Goal: Information Seeking & Learning: Learn about a topic

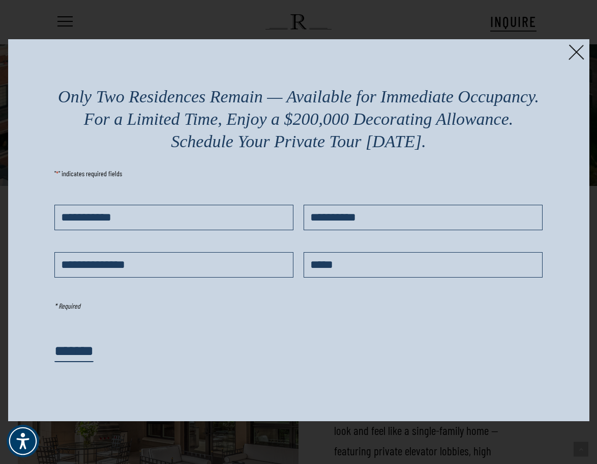
scroll to position [1238, 0]
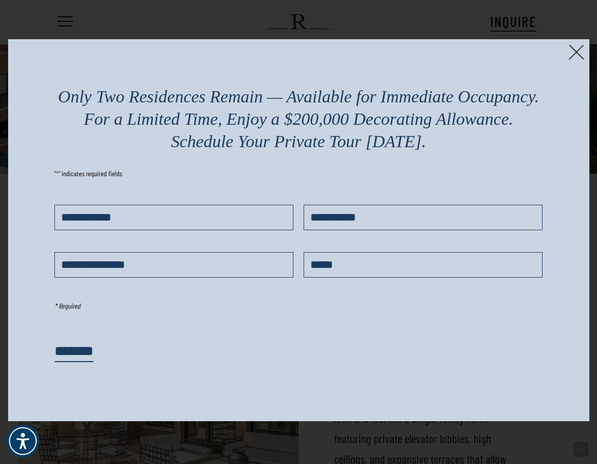
click at [577, 45] on img at bounding box center [577, 52] width 16 height 16
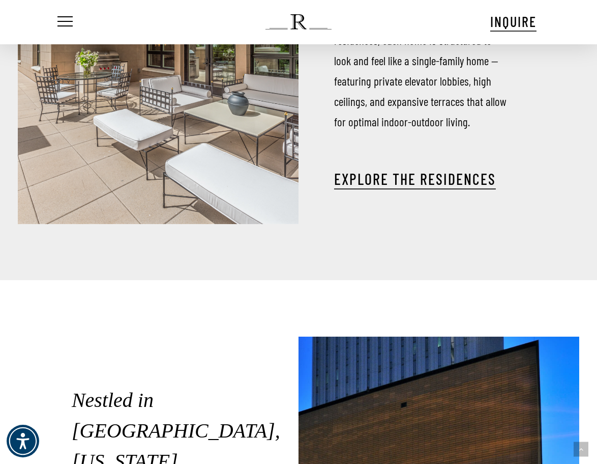
scroll to position [1593, 0]
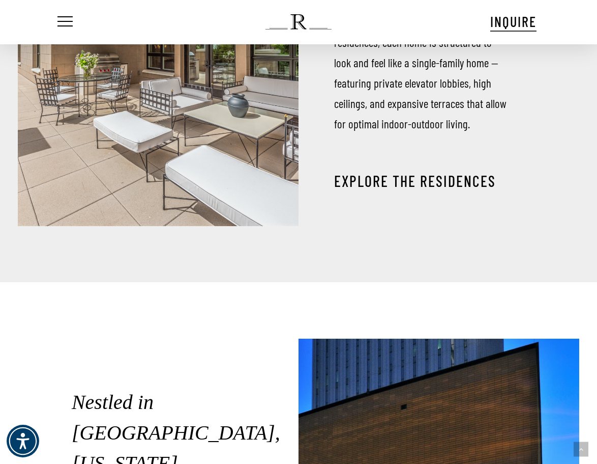
click at [423, 181] on link "EXPLORE THE RESIDENCES" at bounding box center [415, 181] width 162 height 18
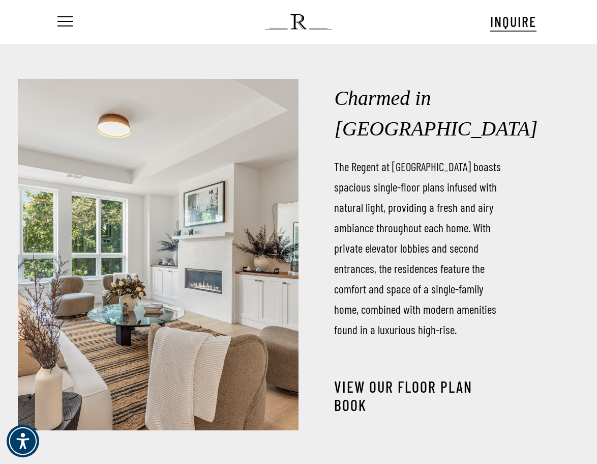
click at [355, 388] on link "View our Floor Plan Book" at bounding box center [420, 395] width 173 height 37
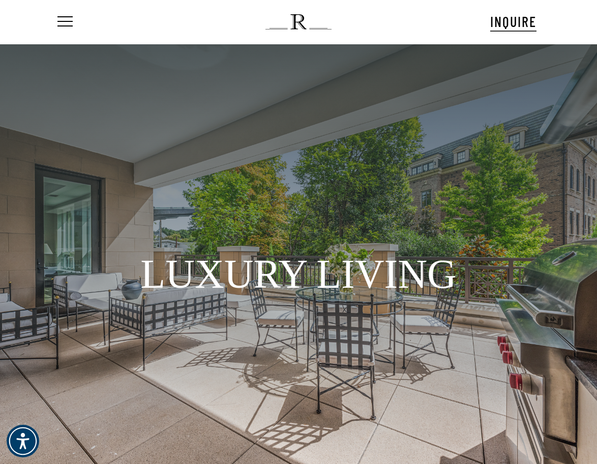
click at [76, 23] on nav "Menu" at bounding box center [71, 22] width 32 height 44
click at [67, 22] on span "Navigation Menu" at bounding box center [65, 22] width 11 height 14
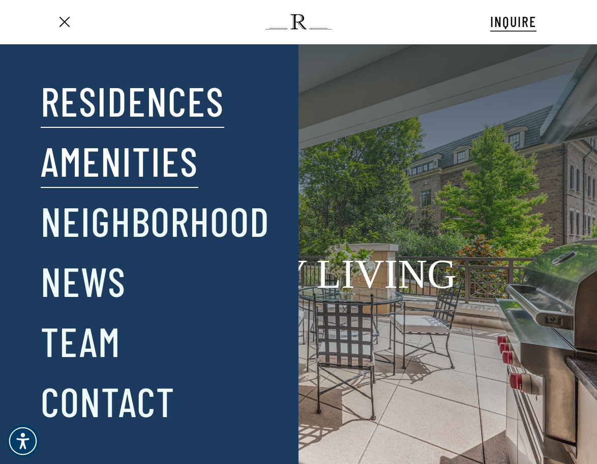
click at [79, 168] on link "Amenities" at bounding box center [120, 160] width 158 height 53
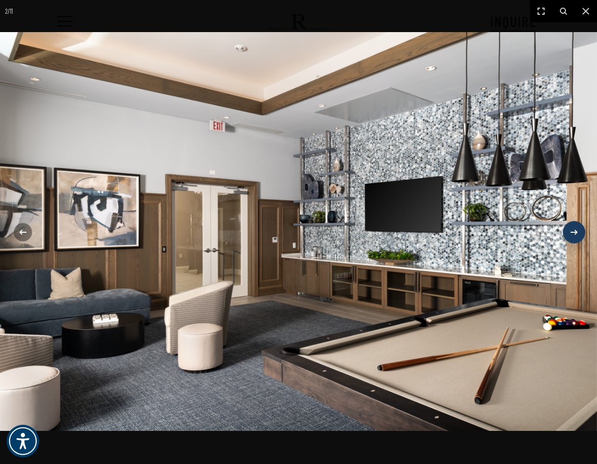
click at [572, 235] on icon at bounding box center [574, 232] width 12 height 12
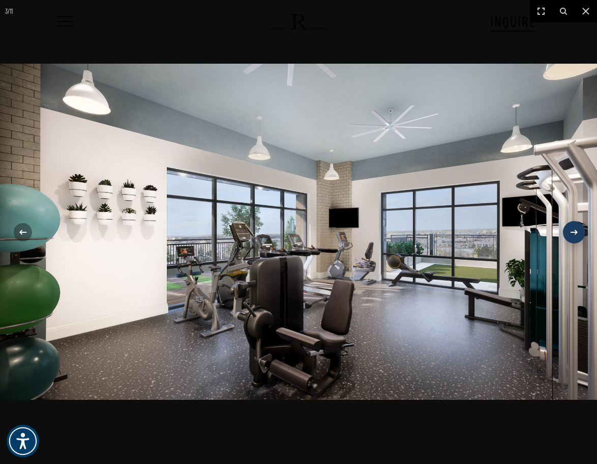
click at [572, 235] on icon at bounding box center [574, 232] width 12 height 12
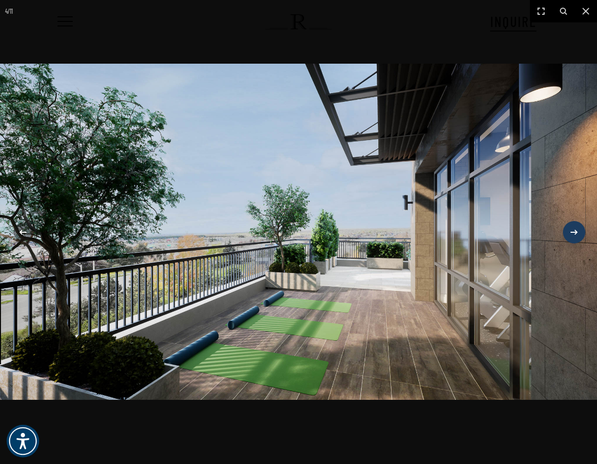
click at [572, 235] on icon at bounding box center [574, 232] width 12 height 12
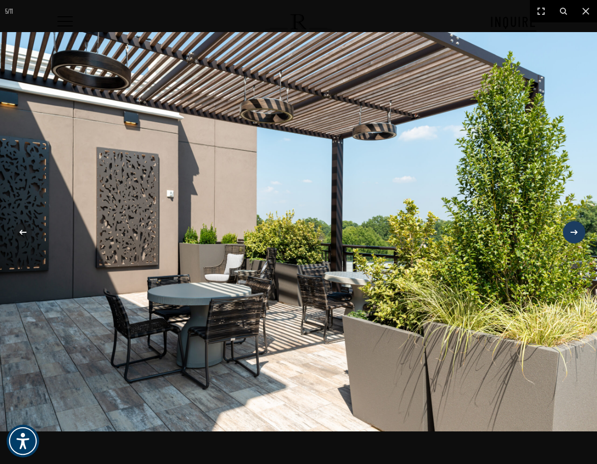
click at [572, 235] on icon at bounding box center [574, 232] width 12 height 12
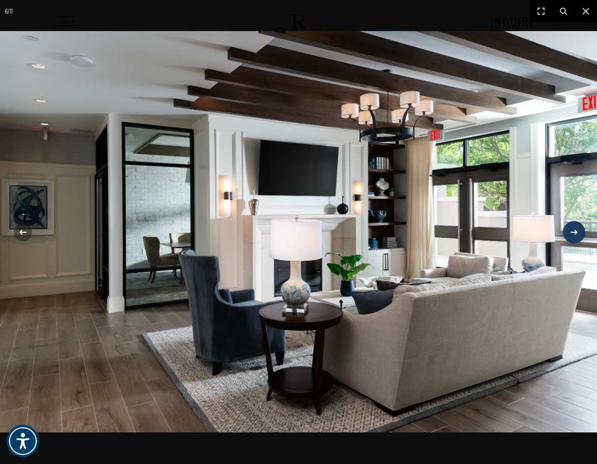
click at [572, 235] on icon at bounding box center [574, 232] width 12 height 12
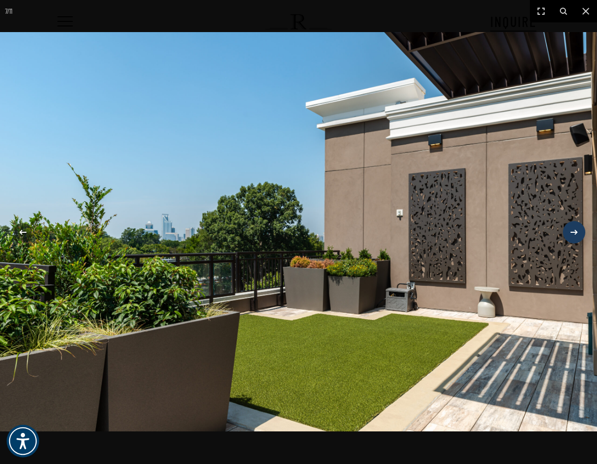
click at [572, 235] on icon at bounding box center [574, 232] width 12 height 12
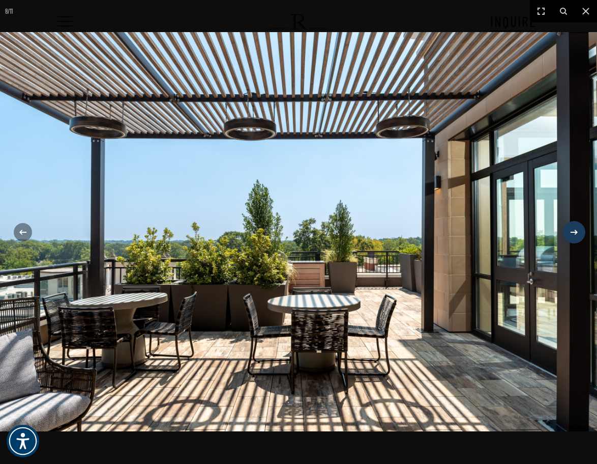
click at [572, 235] on icon at bounding box center [574, 232] width 12 height 12
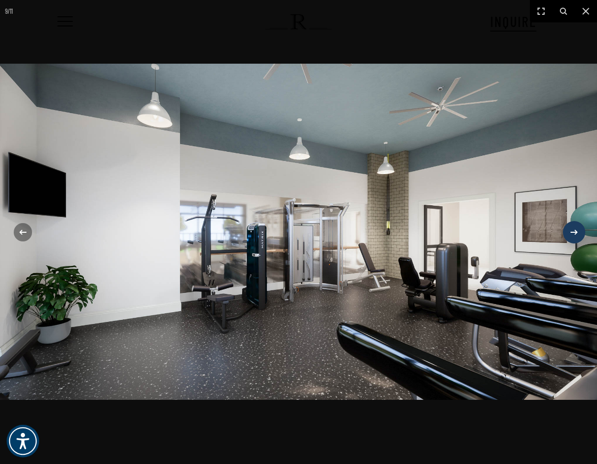
click at [572, 235] on icon at bounding box center [574, 232] width 12 height 12
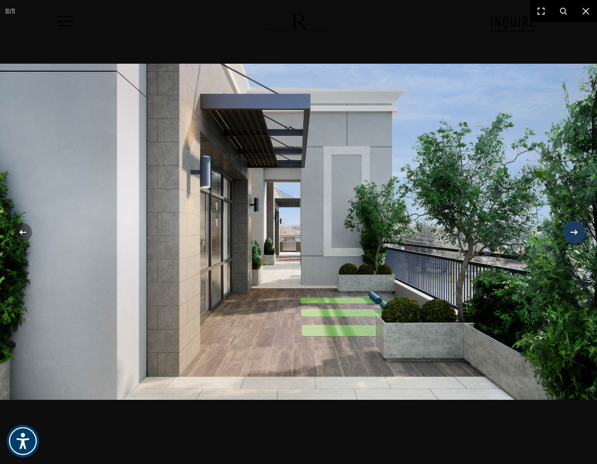
click at [572, 235] on icon at bounding box center [574, 232] width 12 height 12
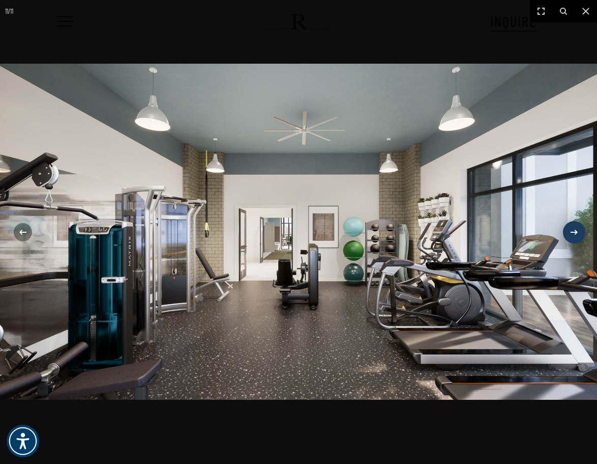
click at [572, 235] on icon at bounding box center [574, 232] width 12 height 12
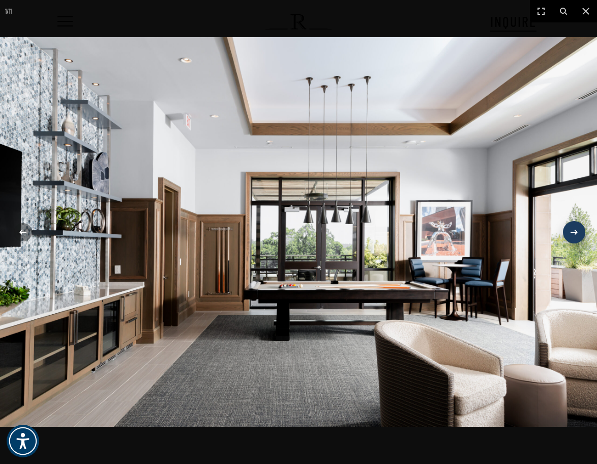
click at [572, 235] on icon at bounding box center [574, 232] width 12 height 12
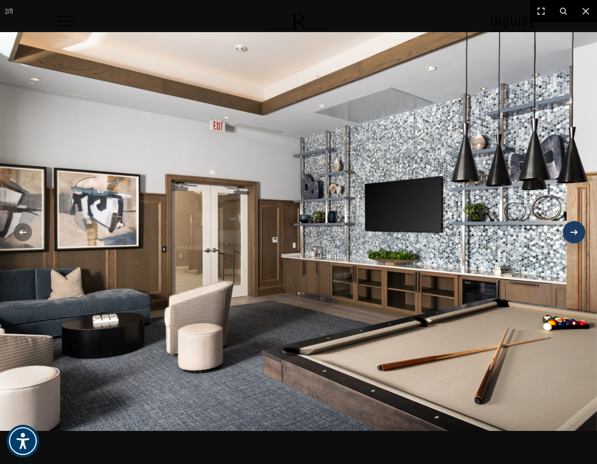
click at [572, 235] on icon at bounding box center [574, 232] width 12 height 12
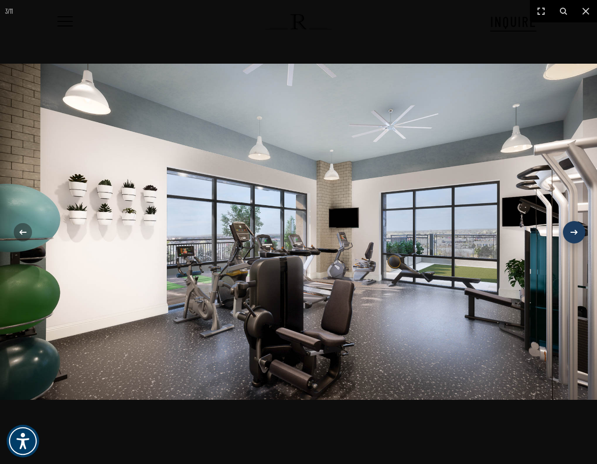
click at [572, 235] on icon at bounding box center [574, 232] width 12 height 12
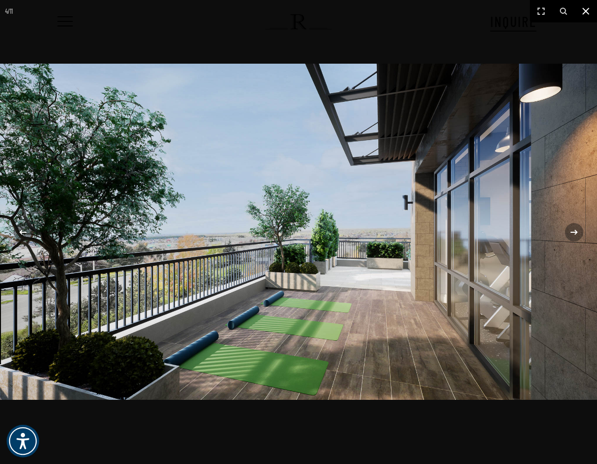
click at [584, 17] on button at bounding box center [586, 11] width 22 height 22
